Goal: Task Accomplishment & Management: Complete application form

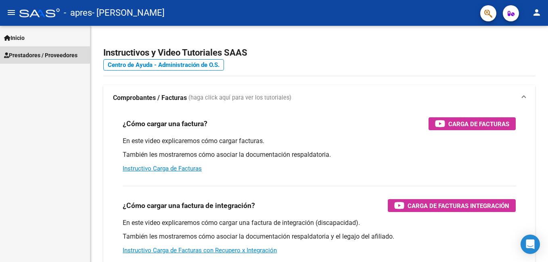
click at [14, 54] on span "Prestadores / Proveedores" at bounding box center [40, 55] width 73 height 9
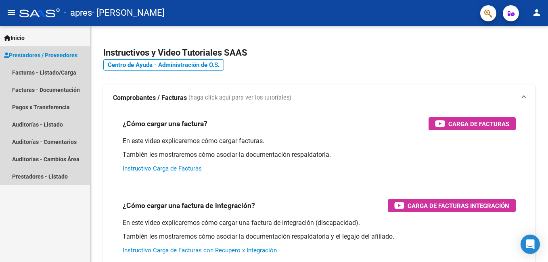
click at [19, 54] on span "Prestadores / Proveedores" at bounding box center [40, 55] width 73 height 9
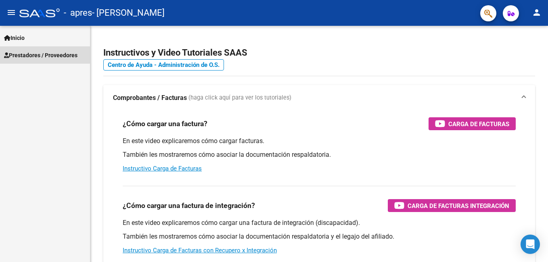
drag, startPoint x: 18, startPoint y: 54, endPoint x: 23, endPoint y: 58, distance: 6.9
click at [19, 54] on span "Prestadores / Proveedores" at bounding box center [40, 55] width 73 height 9
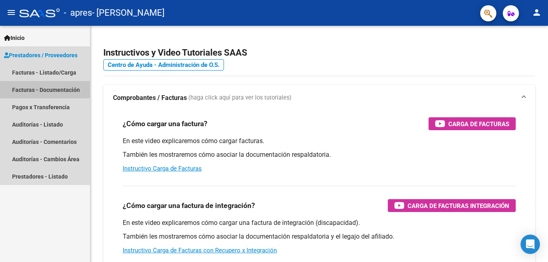
click at [25, 91] on link "Facturas - Documentación" at bounding box center [45, 89] width 90 height 17
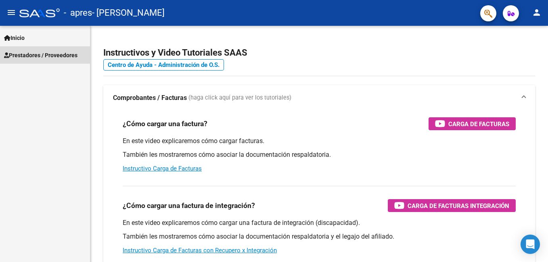
click at [14, 54] on span "Prestadores / Proveedores" at bounding box center [40, 55] width 73 height 9
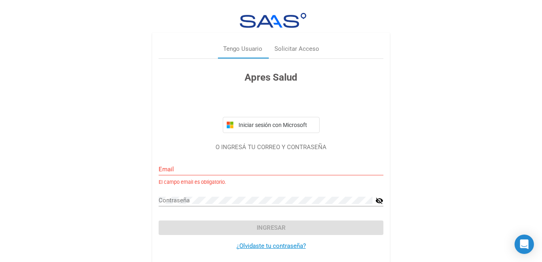
click at [189, 160] on div "Email" at bounding box center [271, 166] width 225 height 17
type input "[EMAIL_ADDRESS][DOMAIN_NAME]"
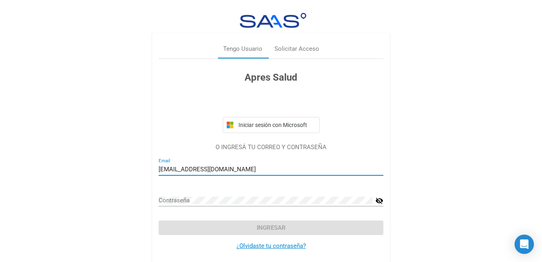
click at [117, 191] on div "Tengo Usuario Solicitar Acceso Apres Salud Iniciar sesión con Microsoft O INGRE…" at bounding box center [271, 135] width 542 height 270
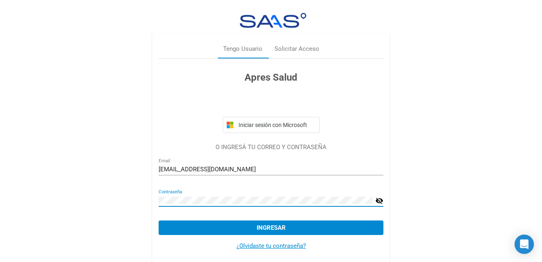
click at [260, 224] on span "Ingresar" at bounding box center [271, 227] width 29 height 7
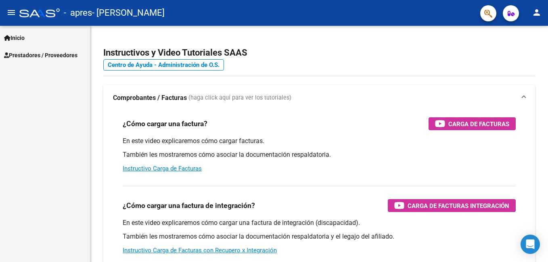
click at [8, 56] on icon at bounding box center [6, 55] width 5 height 6
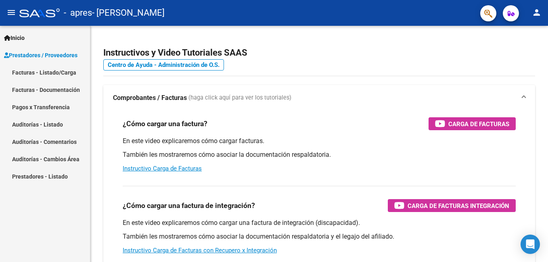
click at [21, 73] on link "Facturas - Listado/Carga" at bounding box center [45, 72] width 90 height 17
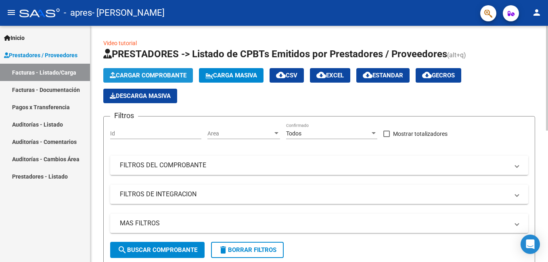
click at [123, 76] on span "Cargar Comprobante" at bounding box center [148, 75] width 77 height 7
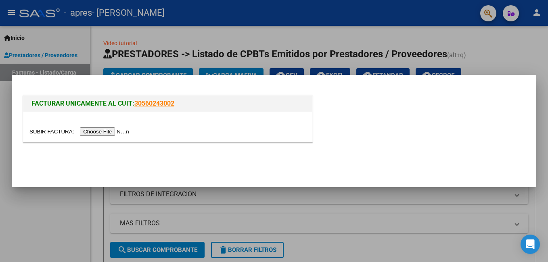
click at [87, 131] on input "file" at bounding box center [80, 131] width 102 height 8
click at [104, 133] on input "file" at bounding box center [80, 131] width 102 height 8
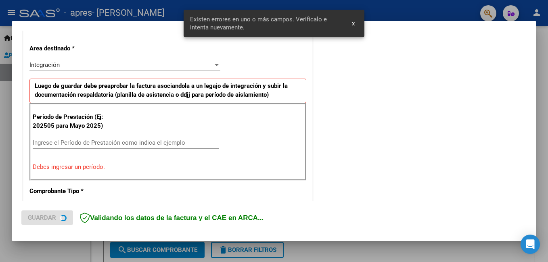
scroll to position [181, 0]
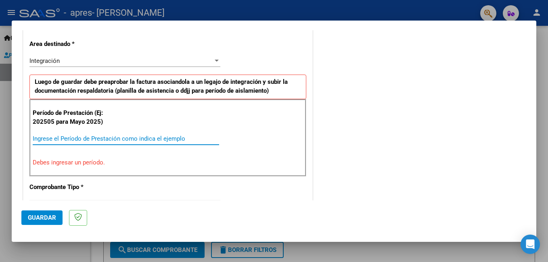
click at [86, 139] on input "Ingrese el Período de Prestación como indica el ejemplo" at bounding box center [126, 138] width 186 height 7
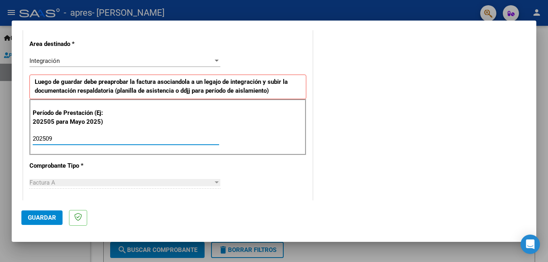
type input "202509"
click at [269, 131] on div "Período de Prestación (Ej: 202505 para Mayo 2025) 202509 Ingrese el Período de …" at bounding box center [167, 127] width 277 height 56
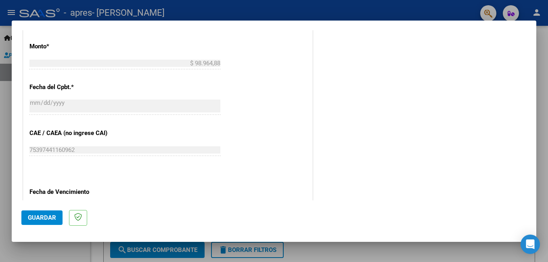
scroll to position [463, 0]
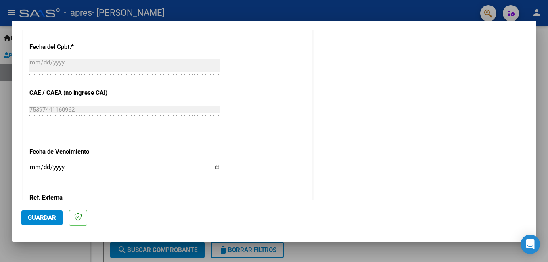
click at [215, 166] on input "Ingresar la fecha" at bounding box center [124, 170] width 191 height 13
type input "[DATE]"
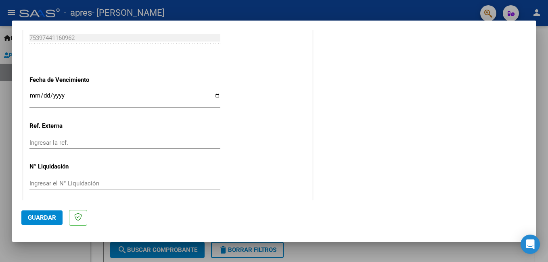
scroll to position [539, 0]
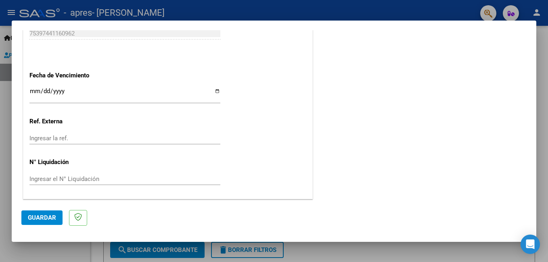
click at [33, 219] on span "Guardar" at bounding box center [42, 217] width 28 height 7
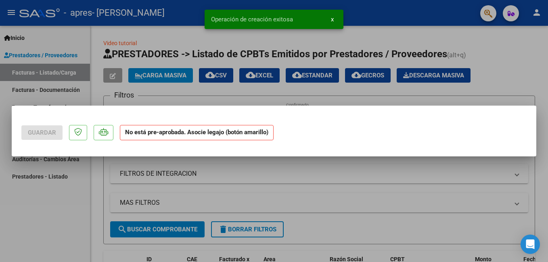
scroll to position [0, 0]
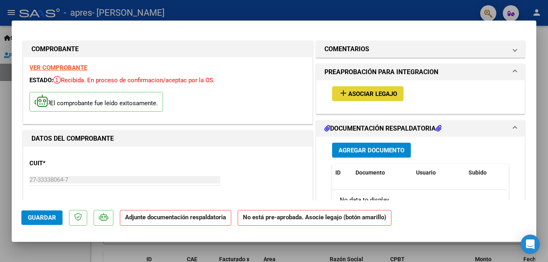
click at [359, 92] on span "Asociar Legajo" at bounding box center [372, 93] width 49 height 7
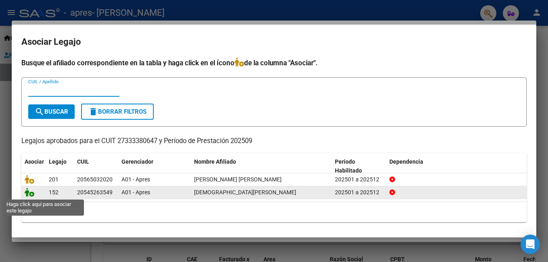
click at [30, 196] on icon at bounding box center [30, 192] width 10 height 9
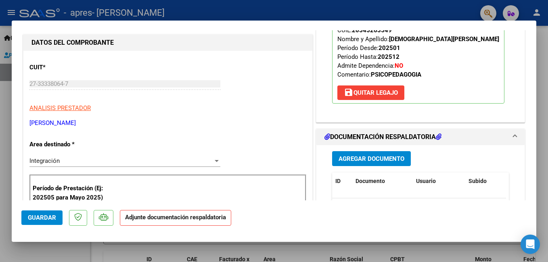
scroll to position [121, 0]
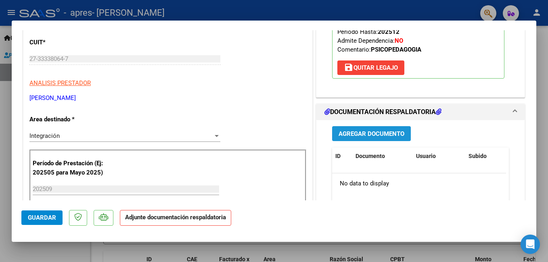
click at [357, 134] on span "Agregar Documento" at bounding box center [371, 133] width 66 height 7
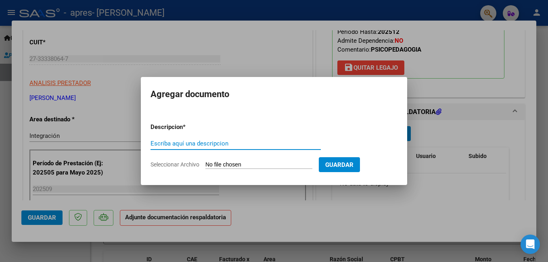
click at [246, 143] on input "Escriba aquí una descripcion" at bounding box center [235, 143] width 170 height 7
type input "Planilla de asistencia"
click at [363, 127] on form "Descripcion * Planilla de asistencia Escriba aquí una descripcion Seleccionar A…" at bounding box center [273, 146] width 247 height 59
click at [283, 165] on input "Seleccionar Archivo" at bounding box center [258, 165] width 107 height 8
type input "C:\fakepath\[PERSON_NAME]. Planilla [DATE] .pdf"
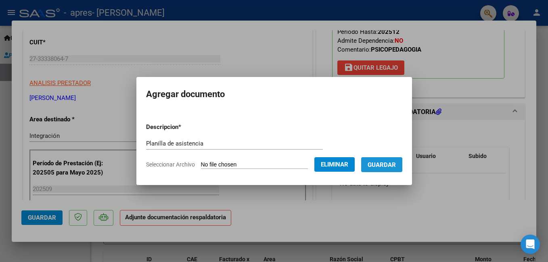
click at [389, 165] on span "Guardar" at bounding box center [382, 164] width 28 height 7
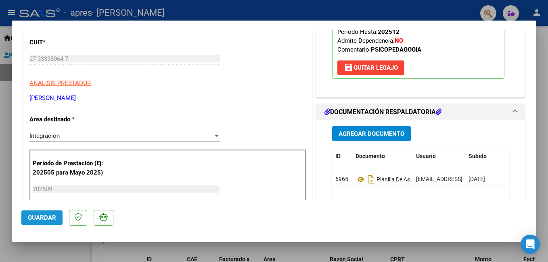
click at [44, 220] on span "Guardar" at bounding box center [42, 217] width 28 height 7
click at [539, 11] on div at bounding box center [274, 131] width 548 height 262
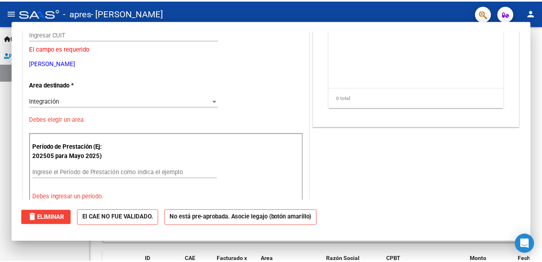
scroll to position [0, 0]
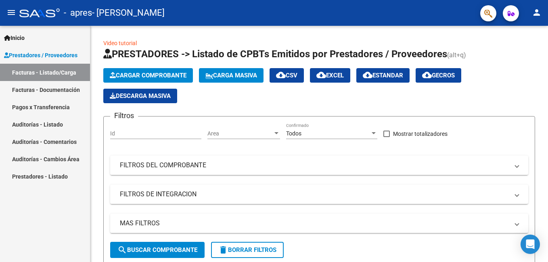
click at [538, 11] on mat-icon "person" at bounding box center [537, 13] width 10 height 10
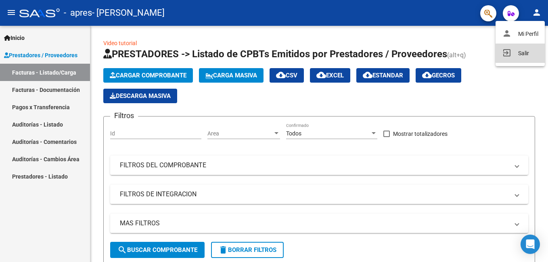
click at [523, 52] on button "exit_to_app Salir" at bounding box center [519, 53] width 49 height 19
